Goal: Find specific page/section: Find specific page/section

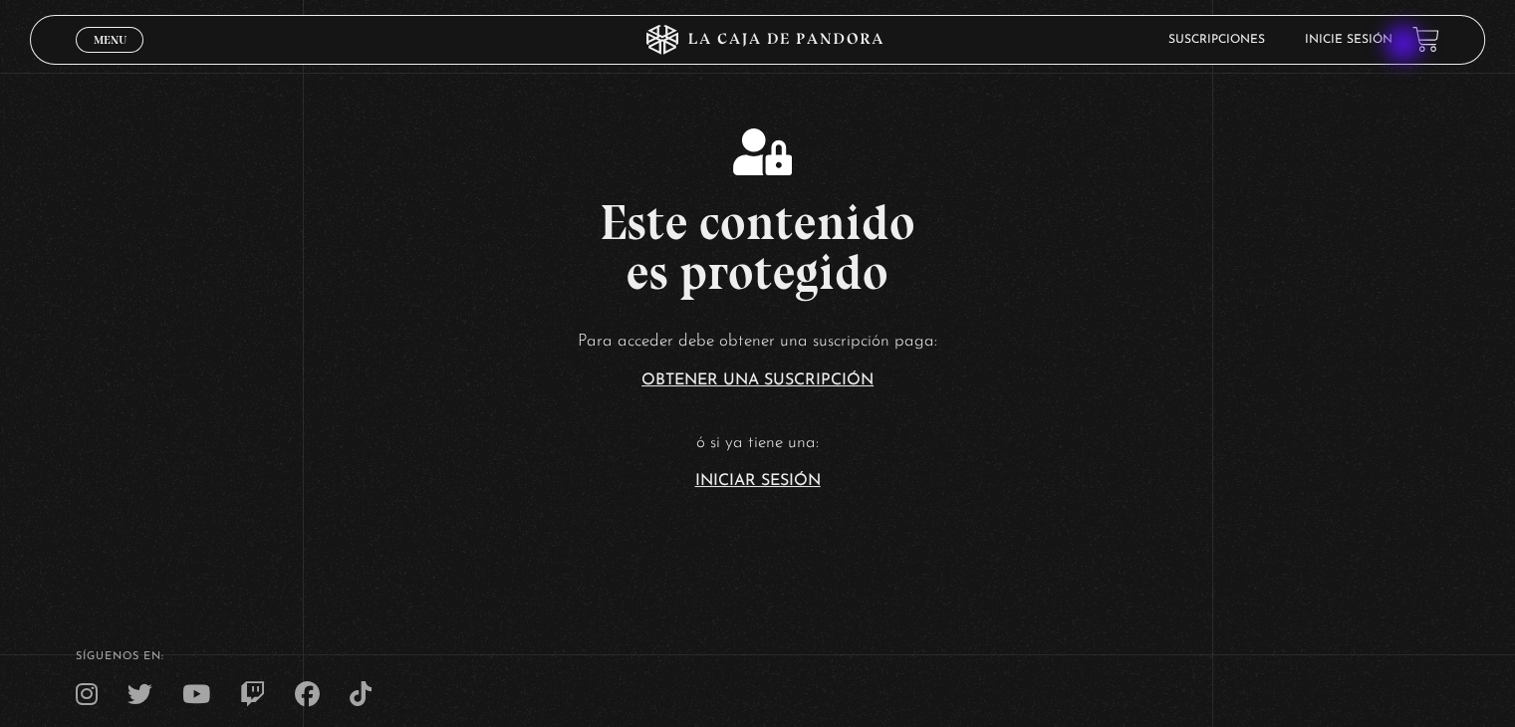
click at [1374, 44] on link "Inicie sesión" at bounding box center [1349, 40] width 88 height 12
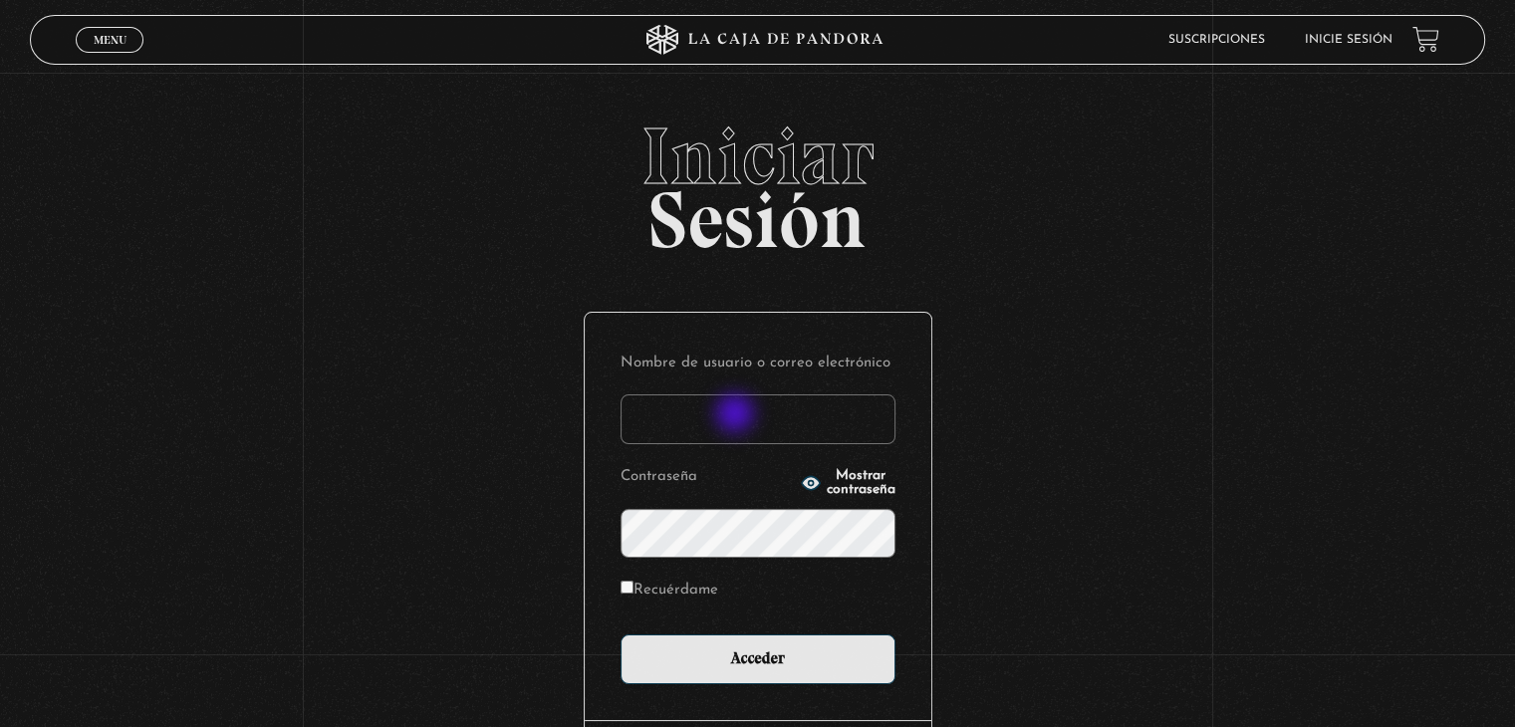
click at [737, 415] on input "Nombre de usuario o correo electrónico" at bounding box center [757, 419] width 275 height 50
type input "Raquel.ulatec@gmail.com"
click at [750, 692] on div "Nombre de usuario o correo electrónico Raquel.ulatec@gmail.com Contraseña Mostr…" at bounding box center [758, 516] width 347 height 407
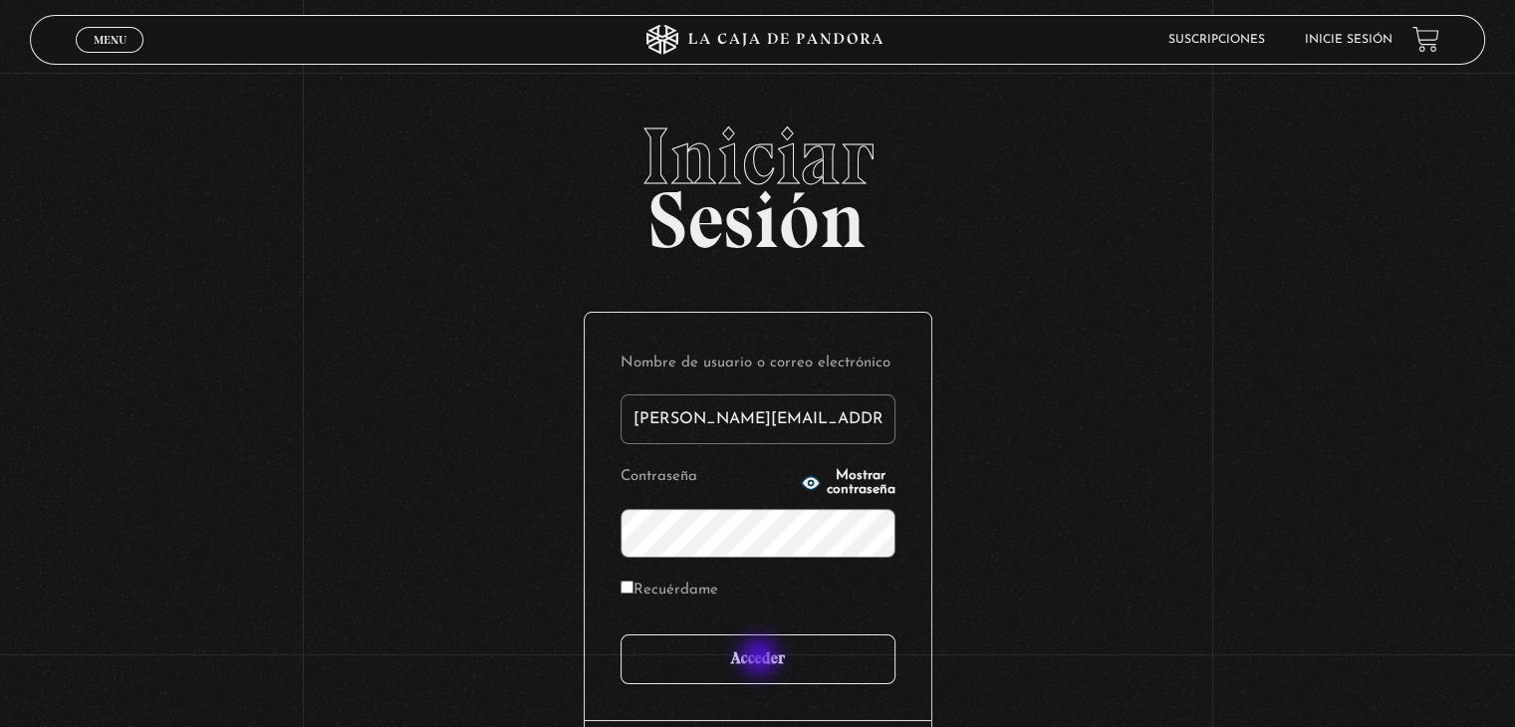
click at [761, 658] on input "Acceder" at bounding box center [757, 659] width 275 height 50
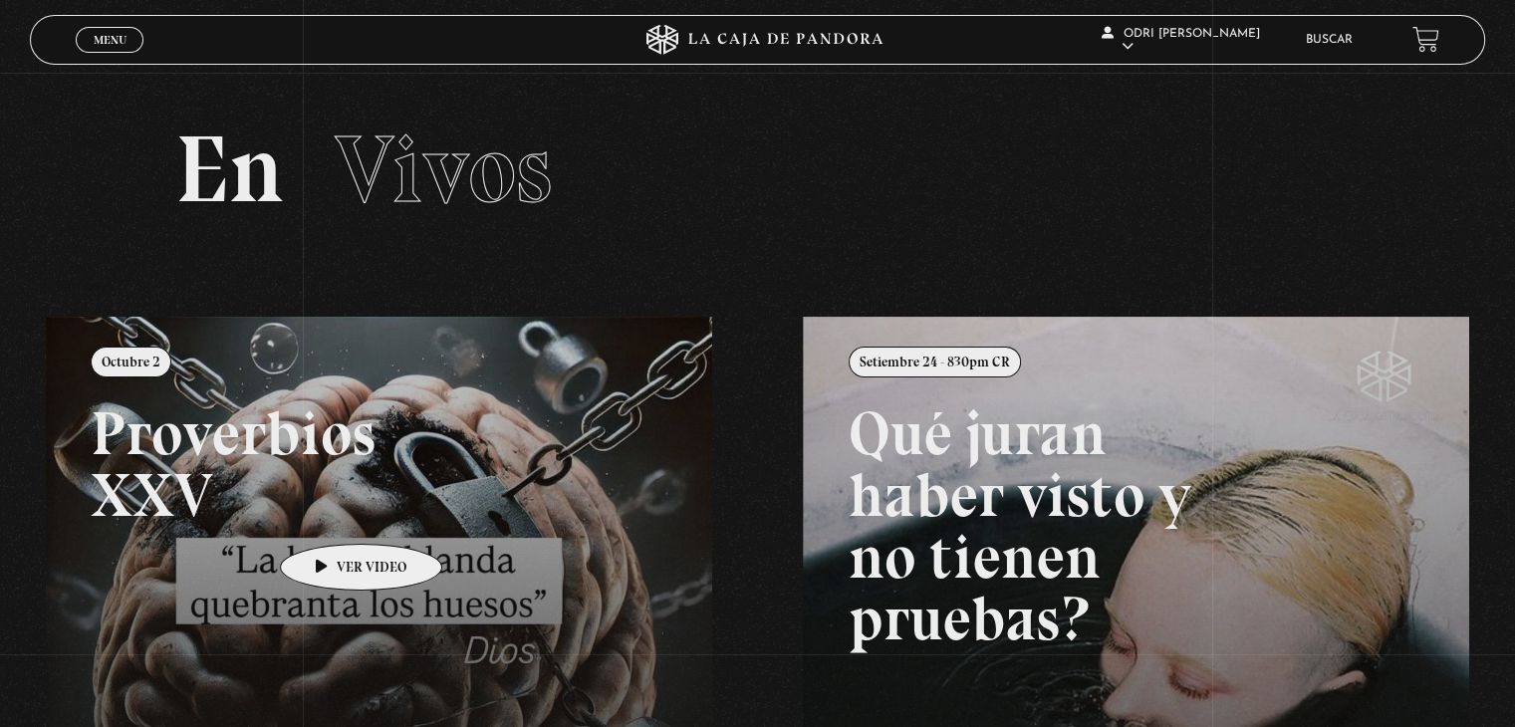
click at [423, 515] on link at bounding box center [803, 680] width 1515 height 727
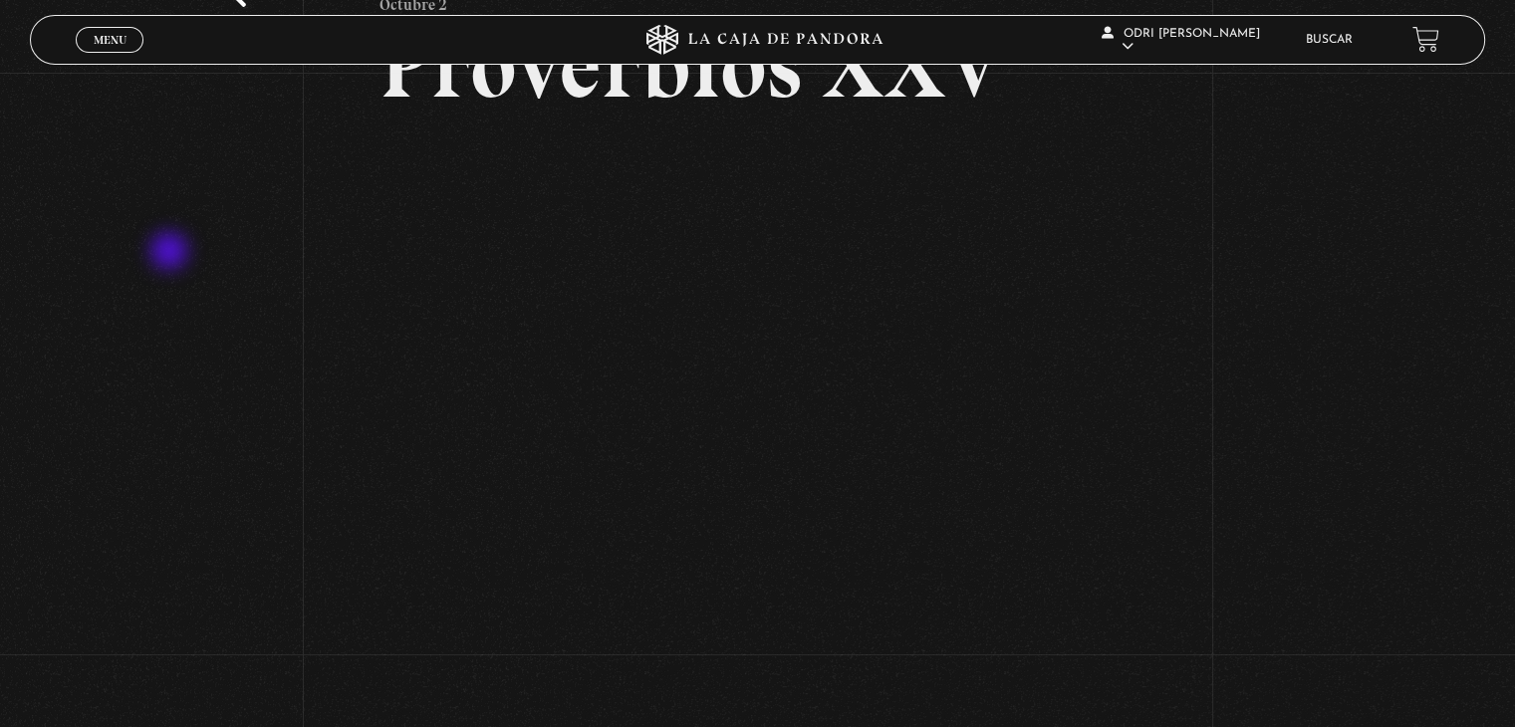
scroll to position [199, 0]
